Goal: Obtain resource: Obtain resource

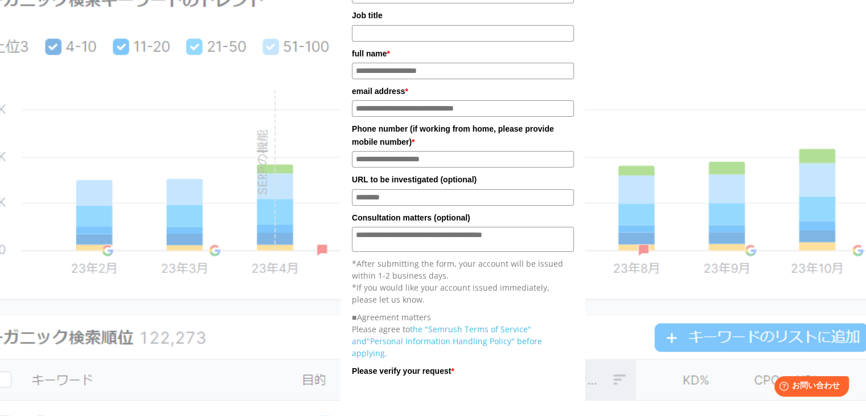
scroll to position [256, 0]
